Goal: Use online tool/utility: Utilize a website feature to perform a specific function

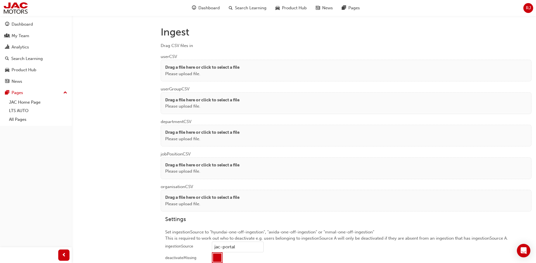
scroll to position [421, 0]
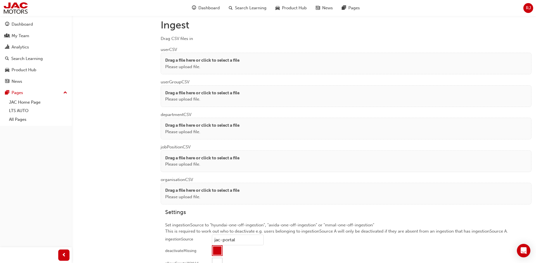
click at [190, 56] on div "Drag a file here or click to select a file Please upload file." at bounding box center [346, 64] width 371 height 22
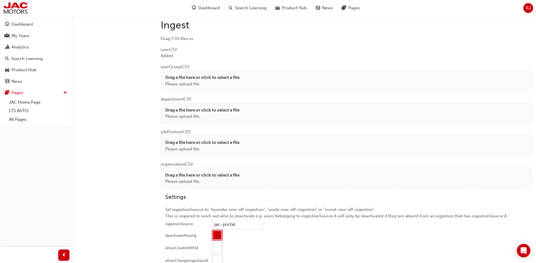
click at [181, 78] on p "Drag a file here or click to select a file" at bounding box center [202, 77] width 74 height 6
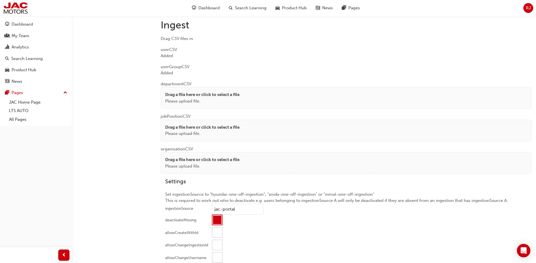
click at [180, 90] on div "Drag a file here or click to select a file Please upload file." at bounding box center [346, 98] width 371 height 22
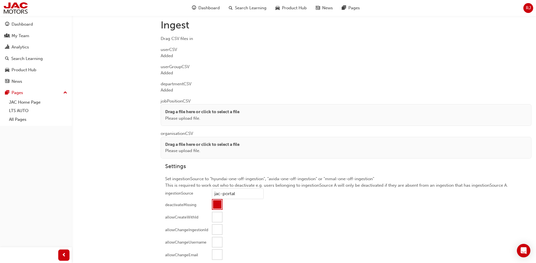
drag, startPoint x: 178, startPoint y: 116, endPoint x: 177, endPoint y: 110, distance: 6.5
click at [178, 116] on p "Please upload file." at bounding box center [202, 118] width 74 height 6
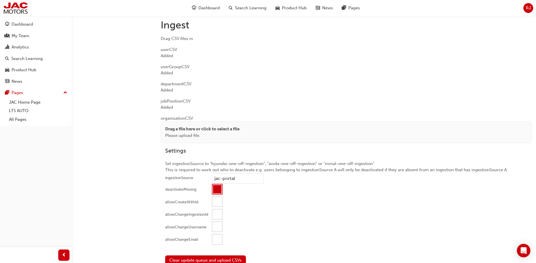
click at [174, 131] on p "Drag a file here or click to select a file" at bounding box center [202, 129] width 74 height 6
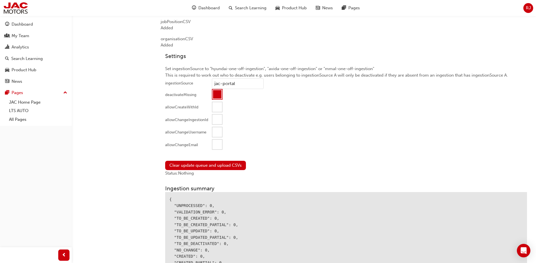
scroll to position [540, 0]
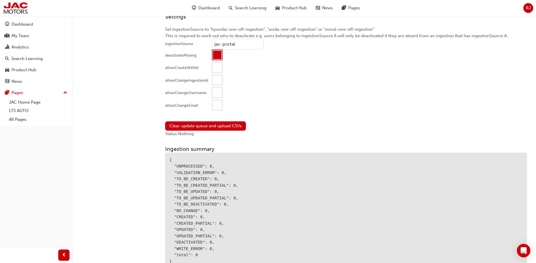
drag, startPoint x: 214, startPoint y: 105, endPoint x: 212, endPoint y: 111, distance: 6.0
click at [214, 105] on div at bounding box center [217, 105] width 10 height 10
click at [207, 126] on button "Clear update queue and upload CSVs" at bounding box center [205, 125] width 81 height 9
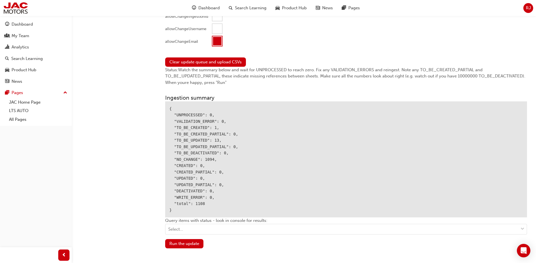
scroll to position [669, 0]
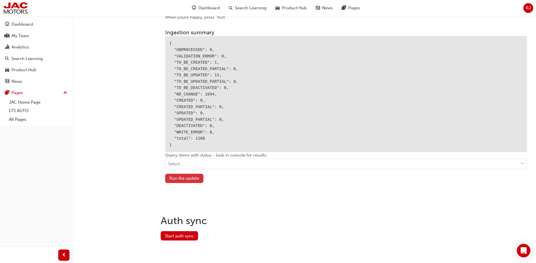
click at [188, 178] on button "Run the update" at bounding box center [184, 178] width 38 height 9
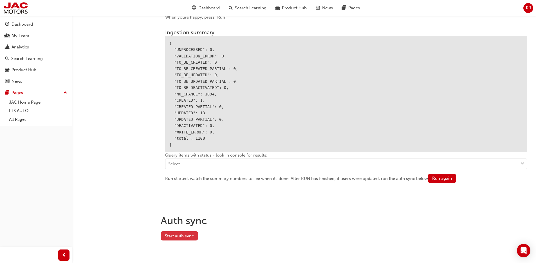
click at [185, 236] on button "Start auth sync" at bounding box center [179, 235] width 37 height 9
